Goal: Task Accomplishment & Management: Use online tool/utility

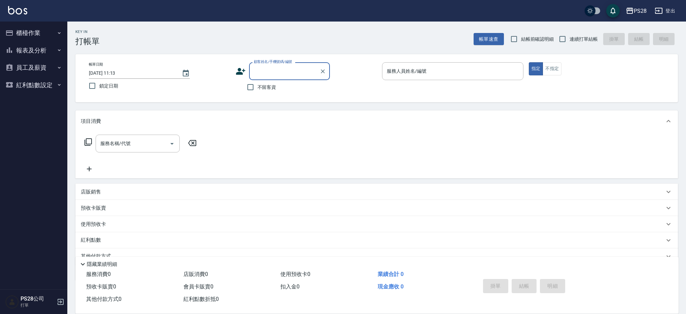
scroll to position [13, 0]
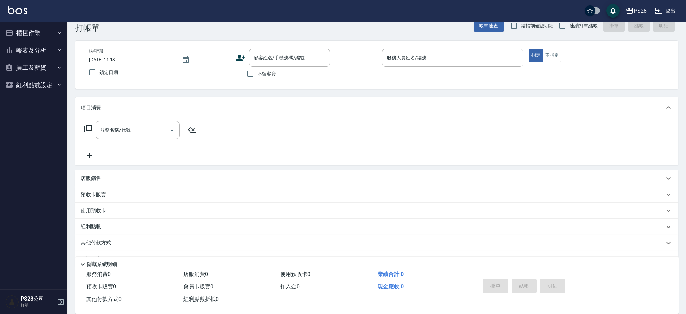
drag, startPoint x: 269, startPoint y: 73, endPoint x: 539, endPoint y: 36, distance: 273.1
click at [269, 73] on span "不留客資" at bounding box center [267, 73] width 19 height 7
click at [258, 73] on input "不留客資" at bounding box center [250, 74] width 14 height 14
checkbox input "true"
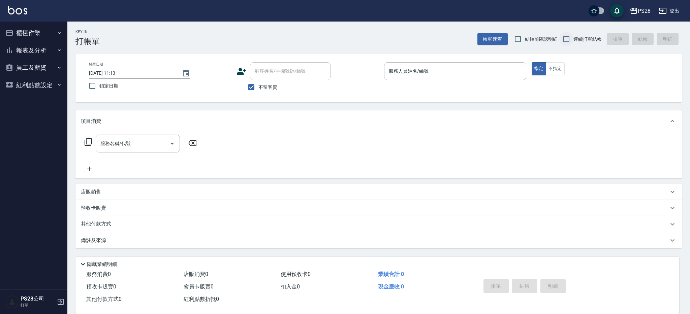
drag, startPoint x: 583, startPoint y: 40, endPoint x: 570, endPoint y: 41, distance: 12.5
click at [583, 40] on span "連續打單結帳" at bounding box center [587, 39] width 28 height 7
click at [573, 40] on input "連續打單結帳" at bounding box center [566, 39] width 14 height 14
checkbox input "true"
click at [464, 73] on input "服務人員姓名/編號" at bounding box center [455, 71] width 136 height 12
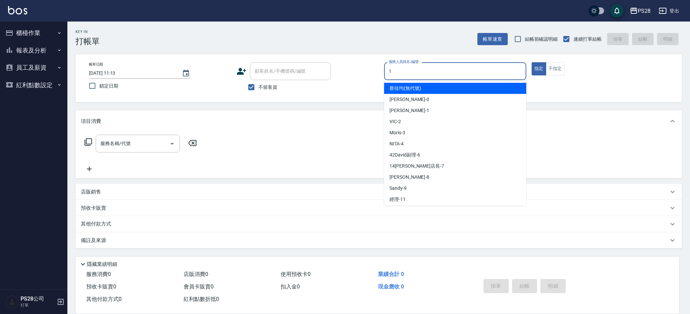
type input "[PERSON_NAME]-1"
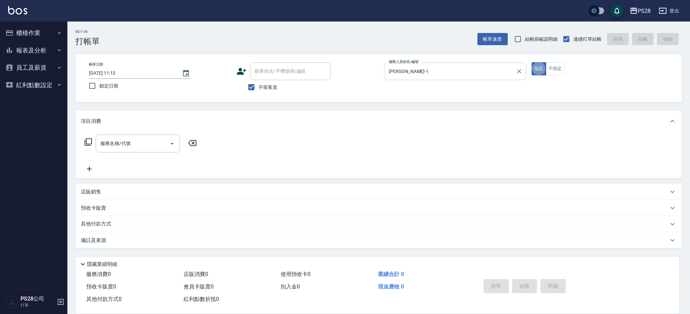
type button "true"
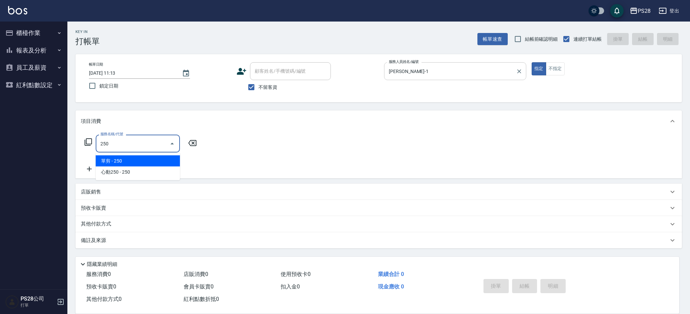
type input "單剪(250)"
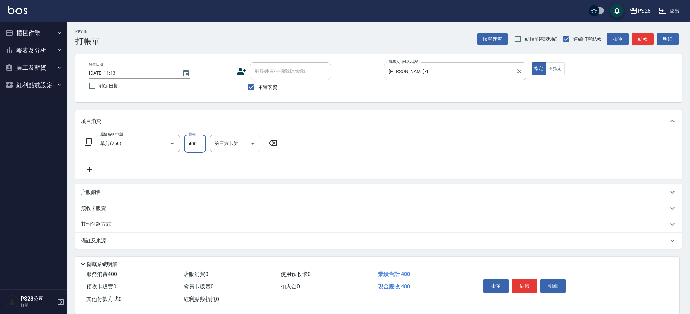
type input "400"
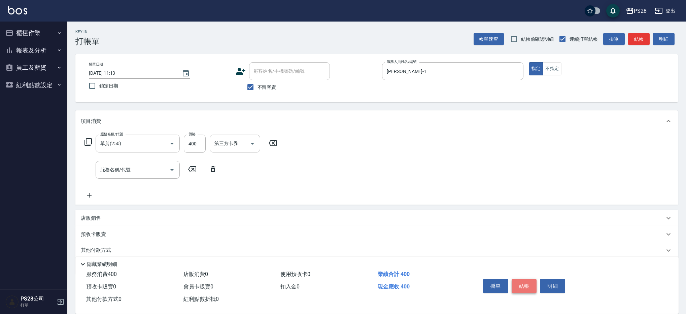
click at [529, 289] on button "結帳" at bounding box center [524, 286] width 25 height 14
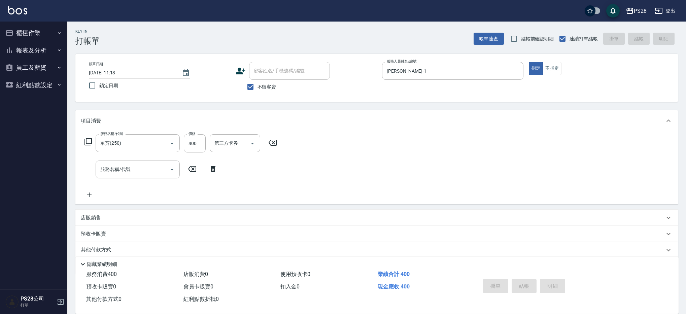
type input "[DATE] 14:24"
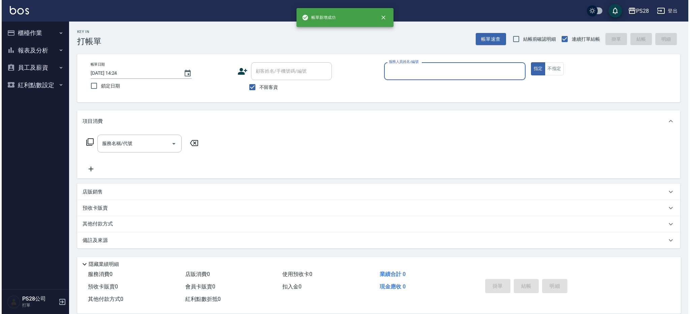
scroll to position [0, 0]
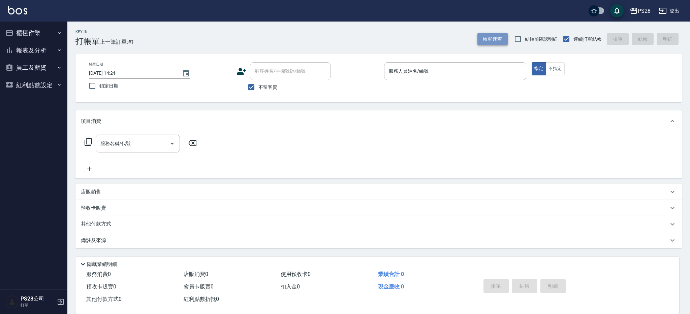
click at [484, 36] on button "帳單速查" at bounding box center [492, 39] width 30 height 12
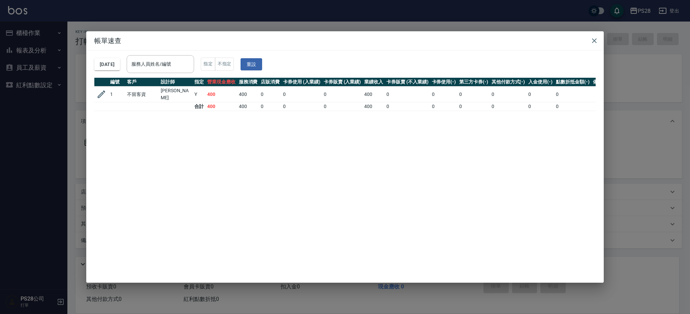
click at [103, 95] on icon "button" at bounding box center [101, 94] width 10 height 10
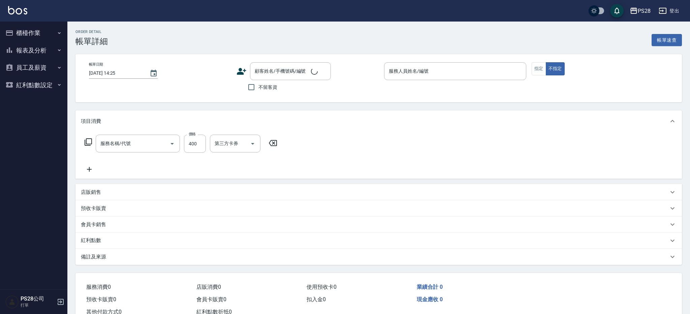
type input "[DATE] 11:13"
checkbox input "true"
type input "[PERSON_NAME]-1"
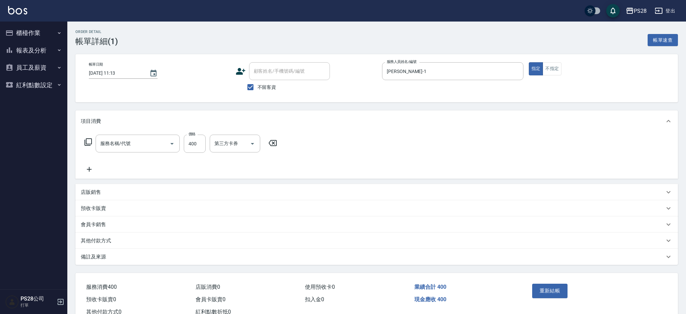
type input "單剪(250)"
click at [255, 144] on icon "Open" at bounding box center [253, 144] width 8 height 8
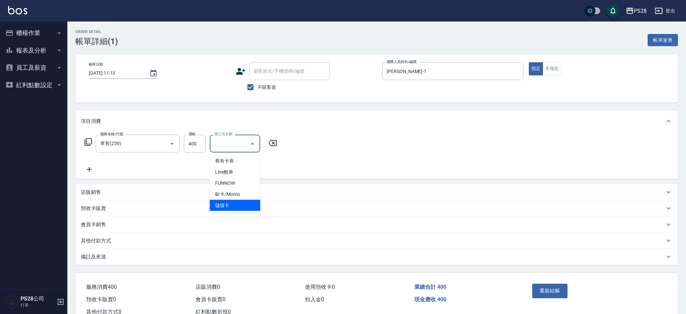
drag, startPoint x: 248, startPoint y: 202, endPoint x: 269, endPoint y: 201, distance: 21.6
click at [248, 202] on span "儲值卡" at bounding box center [235, 205] width 51 height 11
type input "儲值卡"
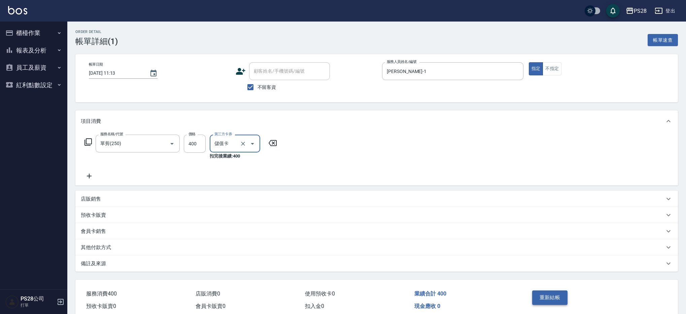
click at [545, 298] on button "重新結帳" at bounding box center [550, 298] width 36 height 14
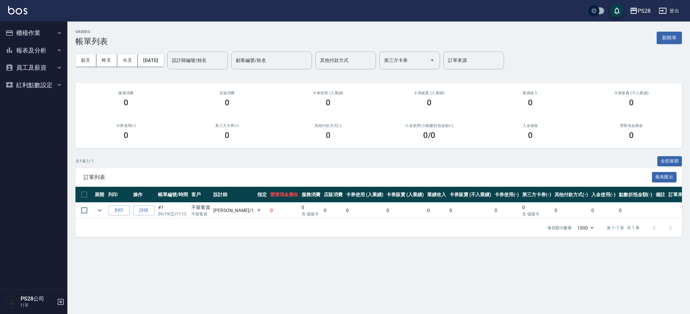
click at [41, 35] on button "櫃檯作業" at bounding box center [34, 33] width 62 height 18
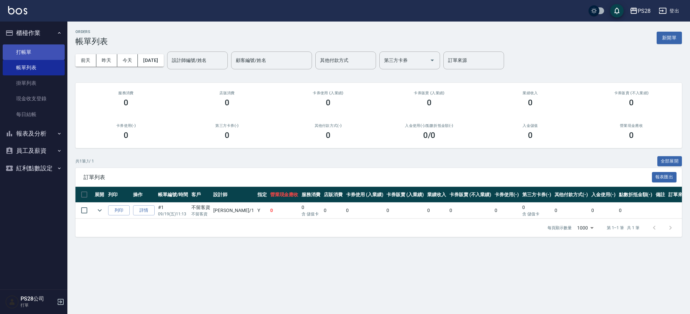
click at [37, 47] on link "打帳單" at bounding box center [34, 51] width 62 height 15
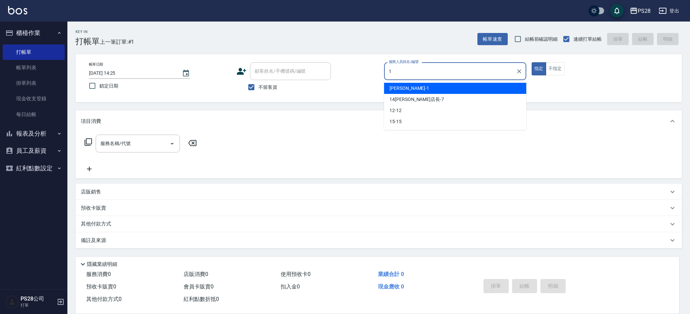
type input "[PERSON_NAME]-1"
type button "true"
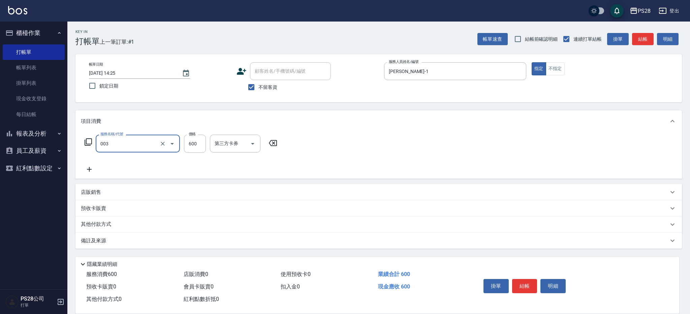
type input "洗剪C(003)"
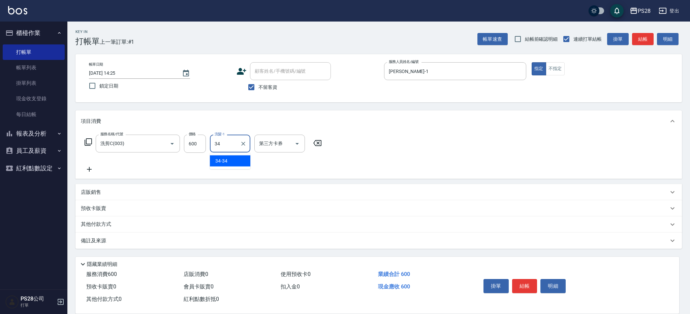
type input "34-34"
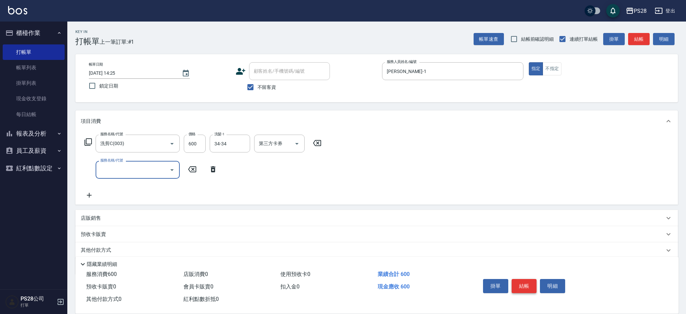
click at [516, 280] on button "結帳" at bounding box center [524, 286] width 25 height 14
